Goal: Use online tool/utility

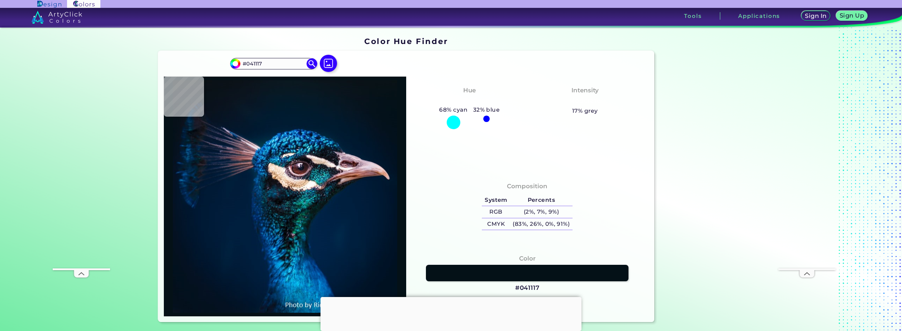
type input "#0b121a"
type input "#0B121A"
type input "#0a121a"
type input "#0A121A"
type input "#0b121c"
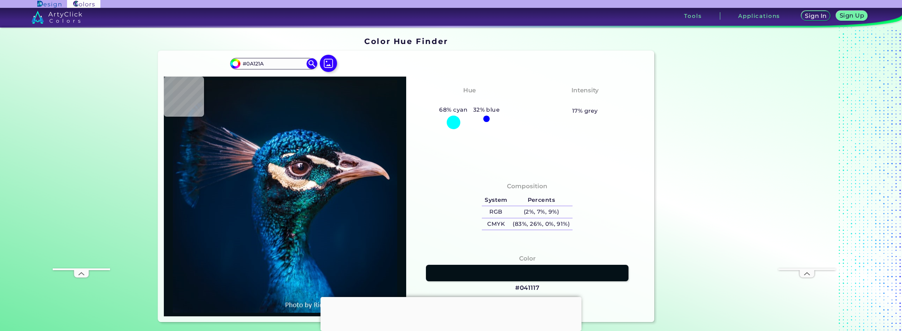
type input "#0B121C"
type input "#0a131c"
type input "#0A131C"
type input "#0a131b"
type input "#0A131B"
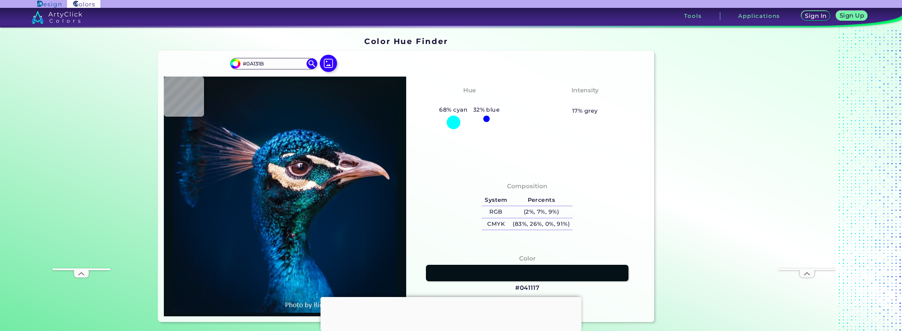
type input "#09121b"
type input "#09121B"
type input "#091219"
drag, startPoint x: 205, startPoint y: 98, endPoint x: 457, endPoint y: 67, distance: 254.2
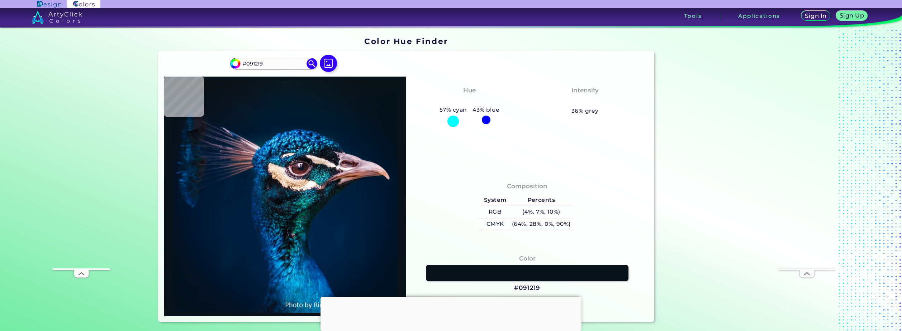
click at [457, 67] on div "#091219 #091219 Acadia ◉ Acid Green ◉ Aero Blue ◉ Alabaster ◉ Albescent White ◉…" at bounding box center [406, 187] width 496 height 272
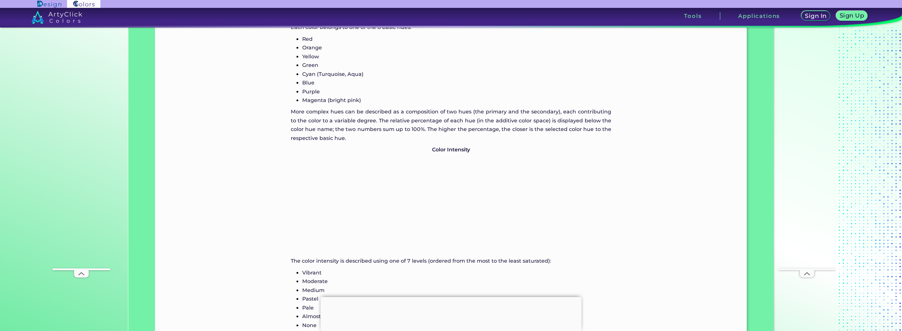
scroll to position [1013, 0]
